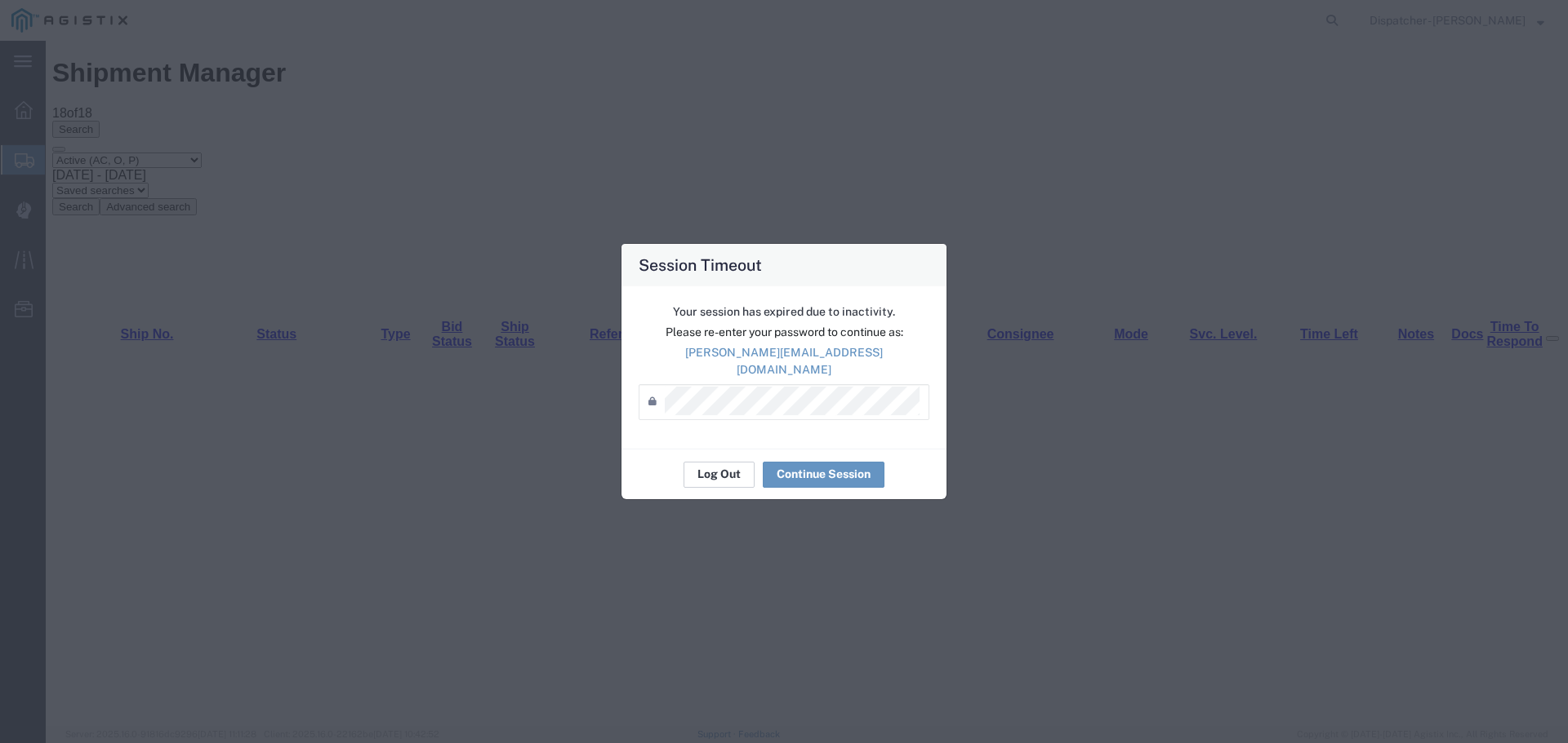
click at [720, 466] on button "Log Out" at bounding box center [719, 475] width 71 height 26
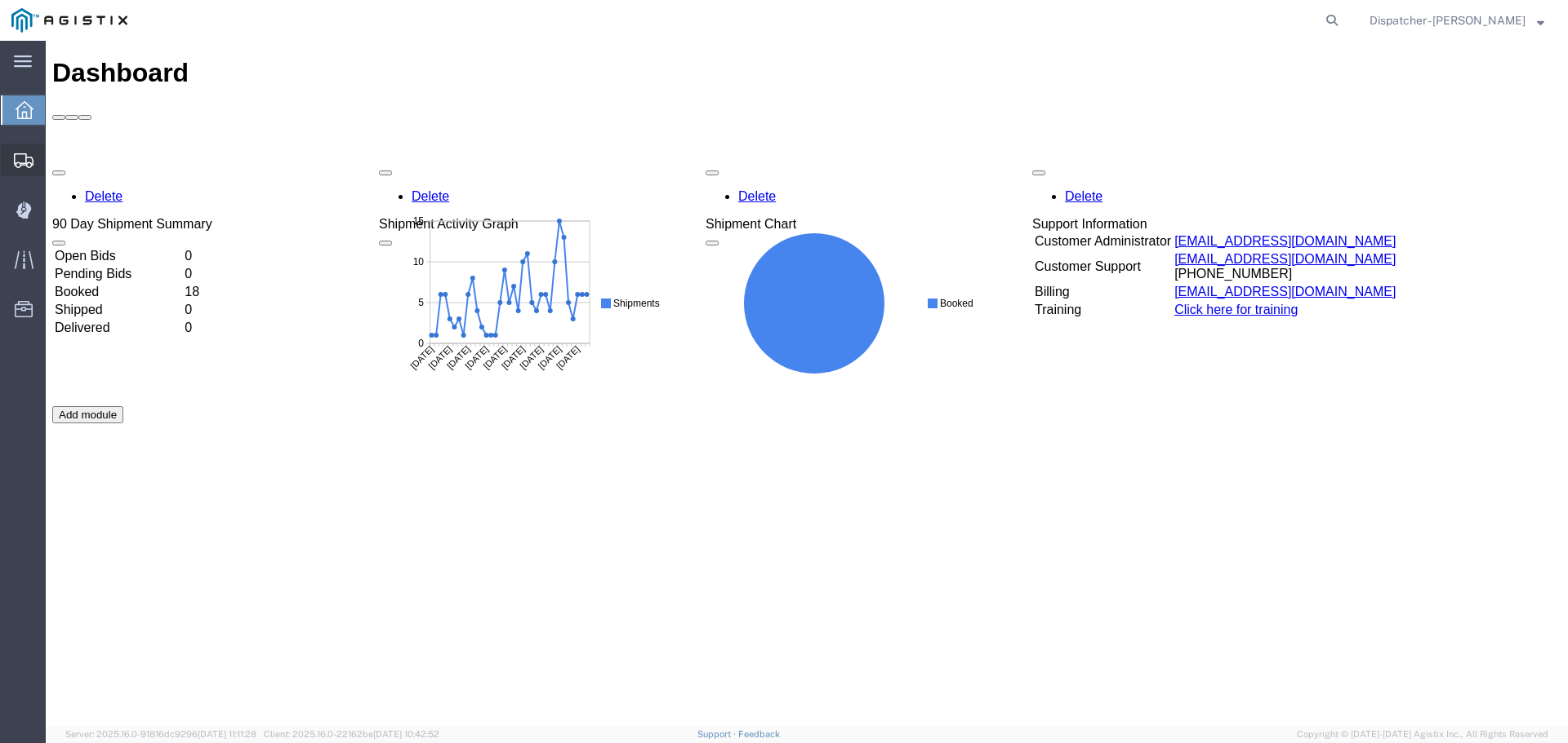
click at [56, 162] on span "Shipments" at bounding box center [50, 159] width 12 height 33
